Goal: Find specific page/section

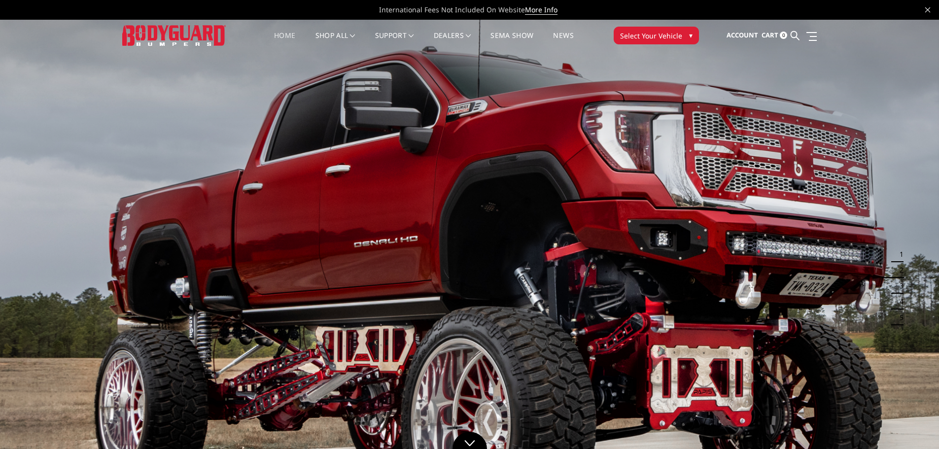
click at [671, 38] on span "Select Your Vehicle" at bounding box center [651, 36] width 62 height 10
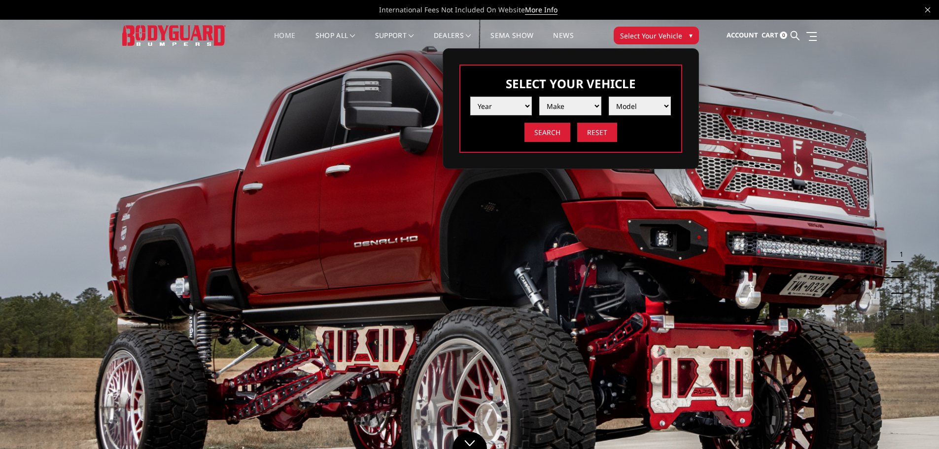
drag, startPoint x: 519, startPoint y: 100, endPoint x: 526, endPoint y: 101, distance: 7.0
click at [519, 100] on select "Year [DATE] 2024 2023 2022 2021 2020 2019 2018 2017 2016 2015 2014 2013 2012 20…" at bounding box center [501, 106] width 62 height 19
click at [470, 97] on select "Year [DATE] 2024 2023 2022 2021 2020 2019 2018 2017 2016 2015 2014 2013 2012 20…" at bounding box center [501, 106] width 62 height 19
click at [568, 106] on select "Make Ford Ram" at bounding box center [570, 106] width 62 height 19
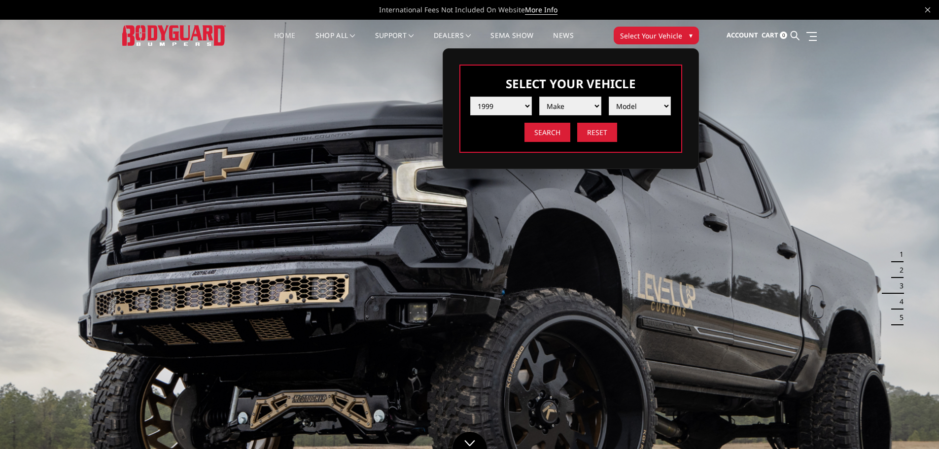
click at [629, 128] on div "Search Reset" at bounding box center [570, 132] width 201 height 19
click at [516, 104] on select "Year [DATE] 2024 2023 2022 2021 2020 2019 2018 2017 2016 2015 2014 2013 2012 20…" at bounding box center [501, 106] width 62 height 19
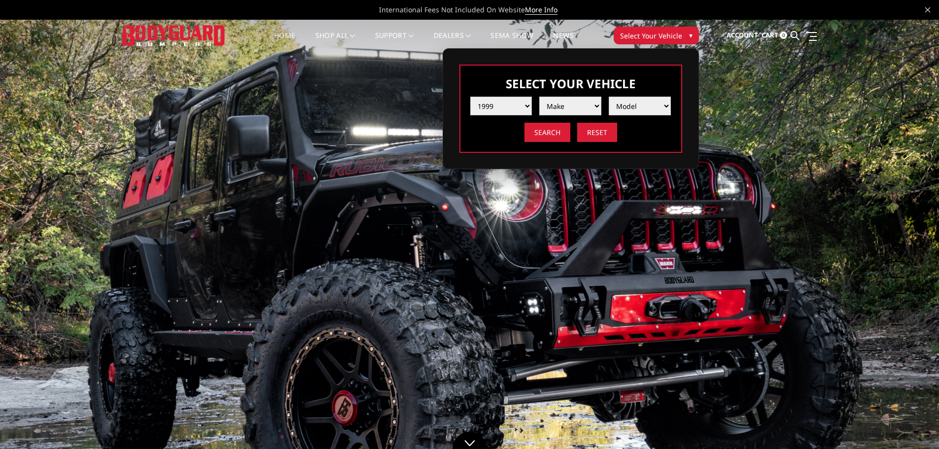
select select "yr_2025"
click at [470, 97] on select "Year [DATE] 2024 2023 2022 2021 2020 2019 2018 2017 2016 2015 2014 2013 2012 20…" at bounding box center [501, 106] width 62 height 19
click at [572, 107] on select "Make Chevrolet Ford GMC Ram Toyota" at bounding box center [570, 106] width 62 height 19
select select "mk_chevrolet"
click at [539, 97] on select "Make Chevrolet Ford GMC Ram Toyota" at bounding box center [570, 106] width 62 height 19
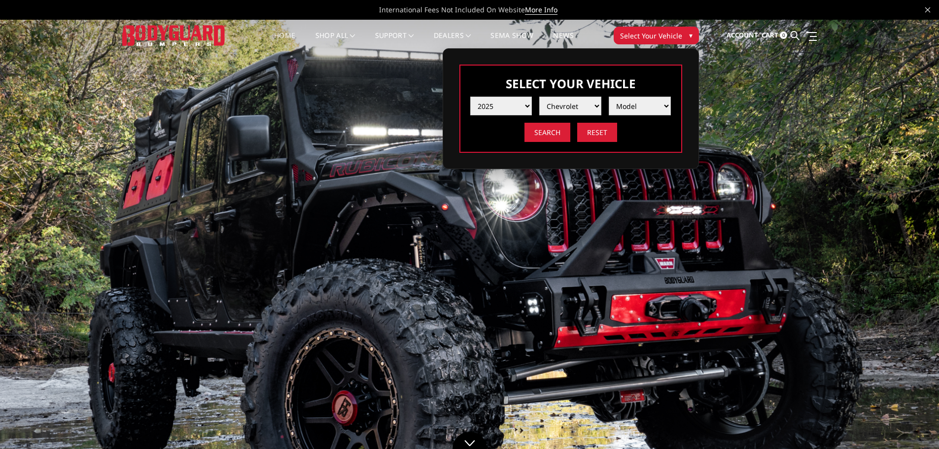
drag, startPoint x: 605, startPoint y: 123, endPoint x: 639, endPoint y: 111, distance: 35.6
click at [638, 106] on select "Model Silverado 1500 Silverado 2500 / 3500 Silverado 4500 / 5500 / 6500" at bounding box center [640, 106] width 62 height 19
select select "md_silverado-2500-3500"
click at [609, 97] on select "Model Silverado 1500 Silverado 2500 / 3500 Silverado 4500 / 5500 / 6500" at bounding box center [640, 106] width 62 height 19
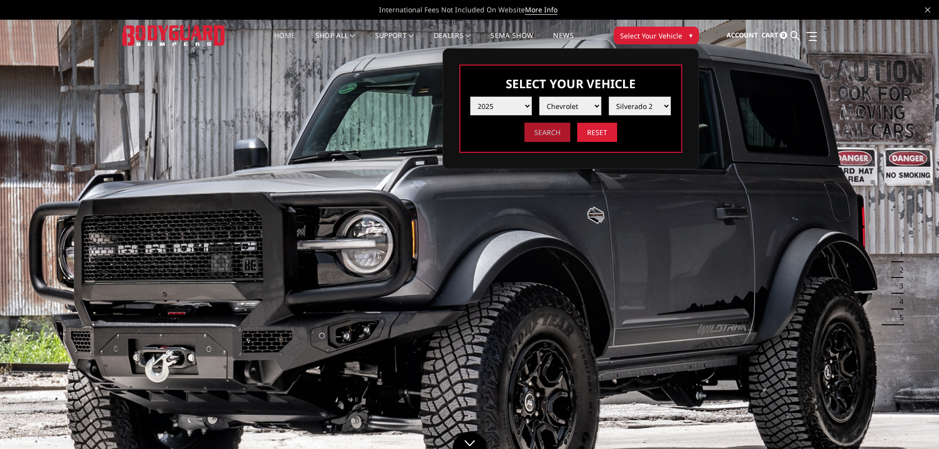
click at [556, 135] on input "Search" at bounding box center [548, 132] width 46 height 19
